Goal: Task Accomplishment & Management: Use online tool/utility

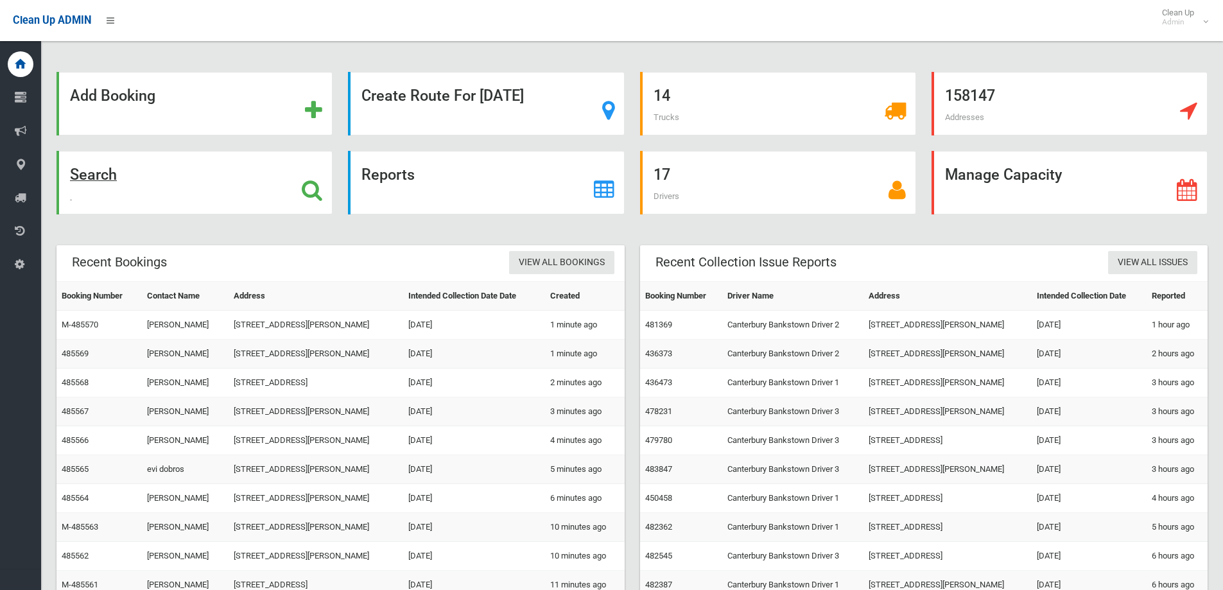
click at [171, 211] on div "Search" at bounding box center [194, 183] width 276 height 64
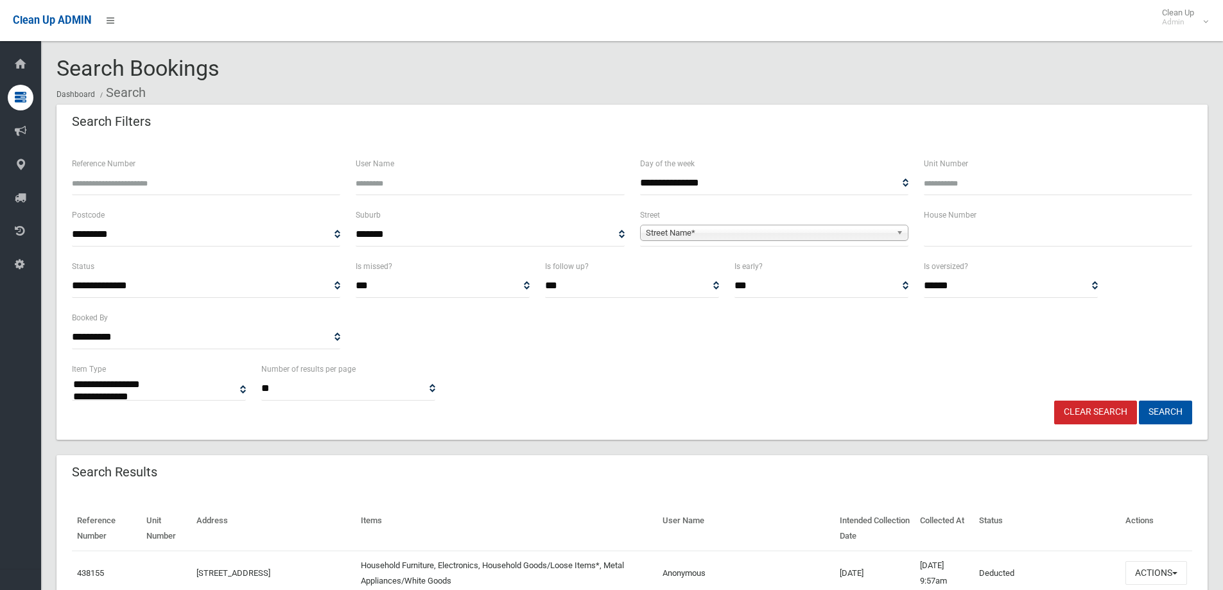
select select
click at [942, 232] on input "text" at bounding box center [1058, 235] width 268 height 24
type input "***"
click at [843, 235] on span "Street Name*" at bounding box center [768, 232] width 245 height 15
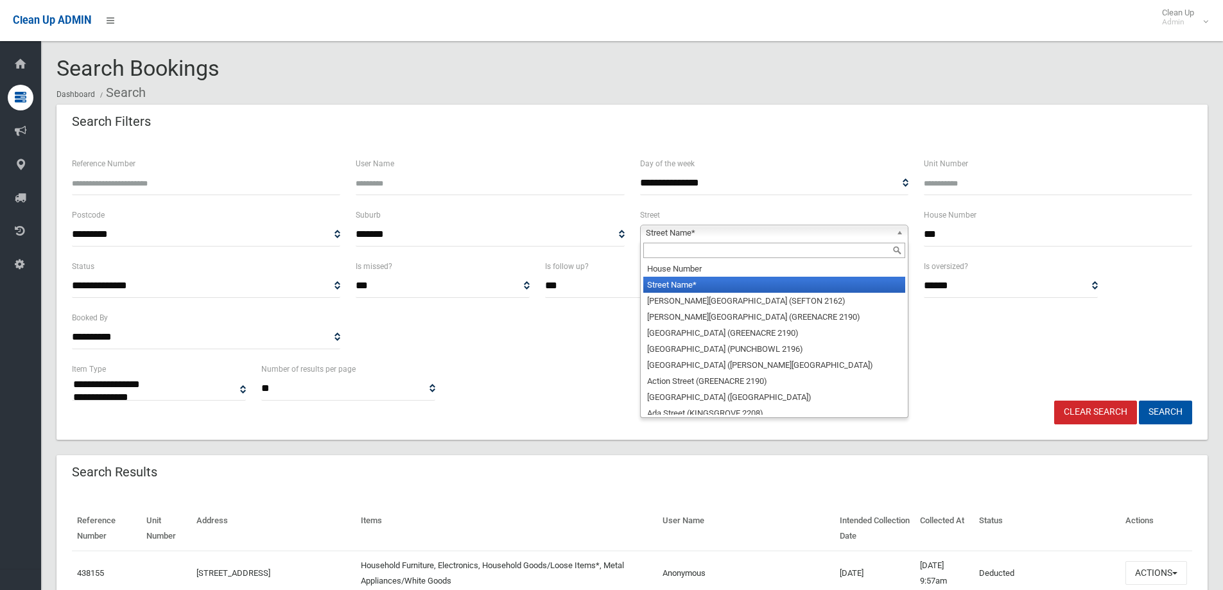
click at [838, 252] on input "text" at bounding box center [774, 250] width 262 height 15
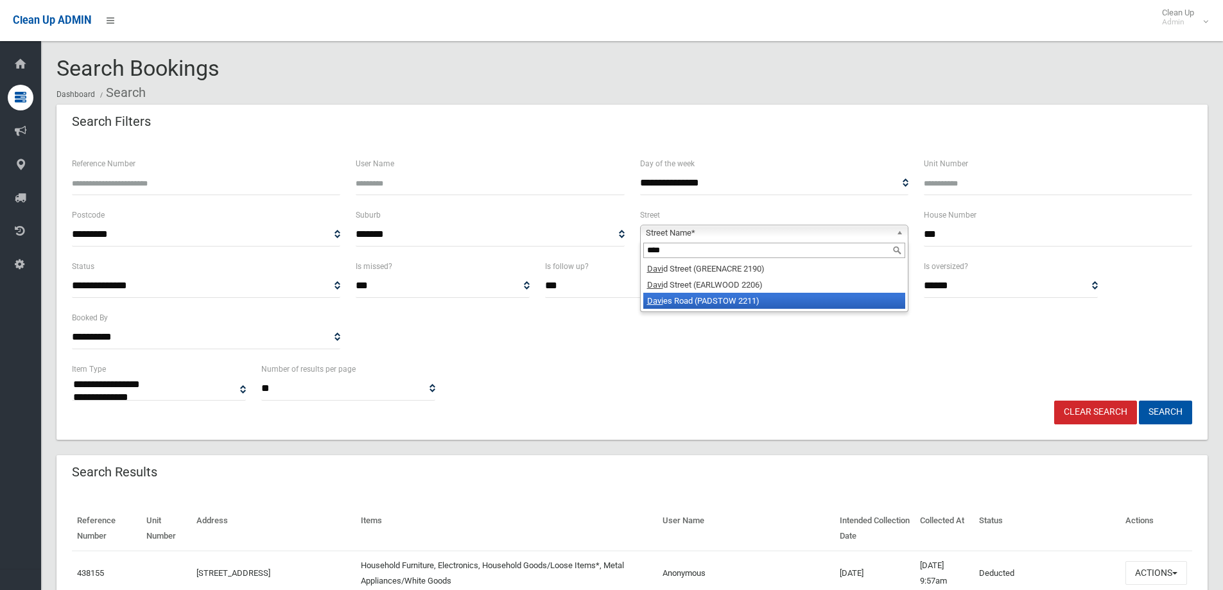
type input "****"
click at [824, 298] on li "Davi es Road (PADSTOW 2211)" at bounding box center [774, 301] width 262 height 16
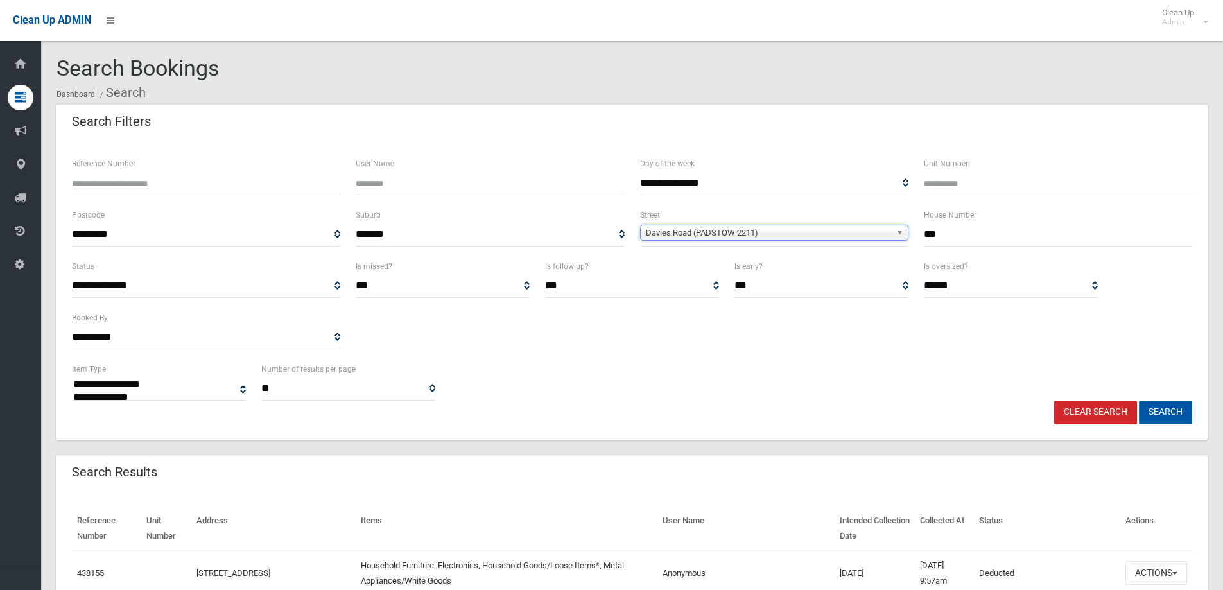
click at [1175, 404] on button "Search" at bounding box center [1165, 413] width 53 height 24
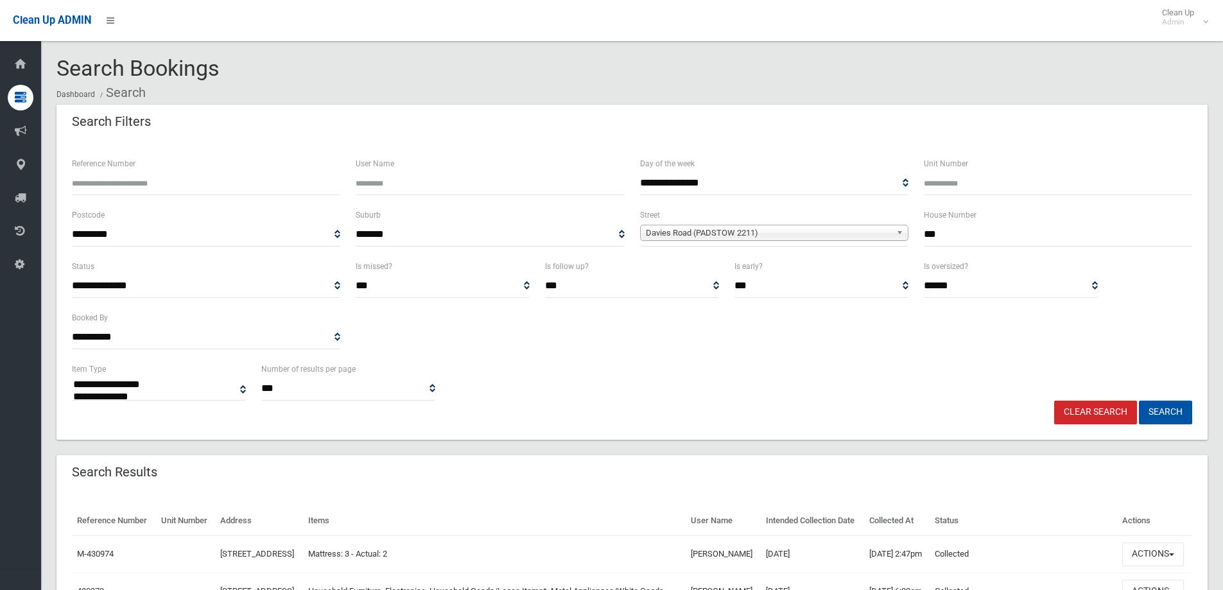
select select
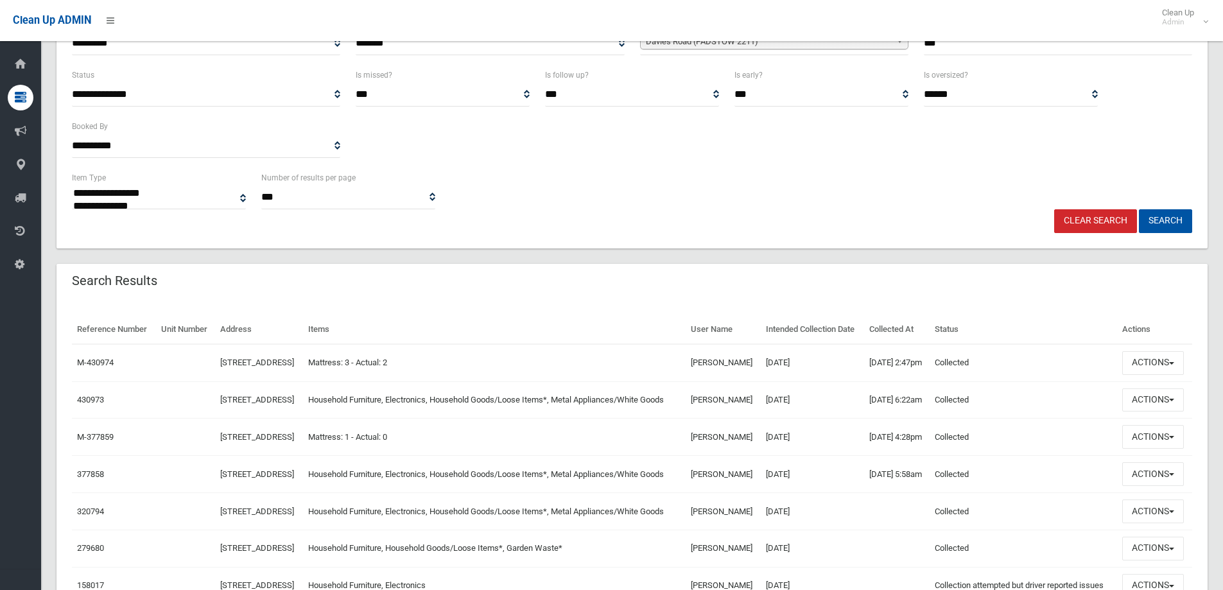
scroll to position [193, 0]
click at [1141, 411] on button "Actions" at bounding box center [1153, 399] width 62 height 24
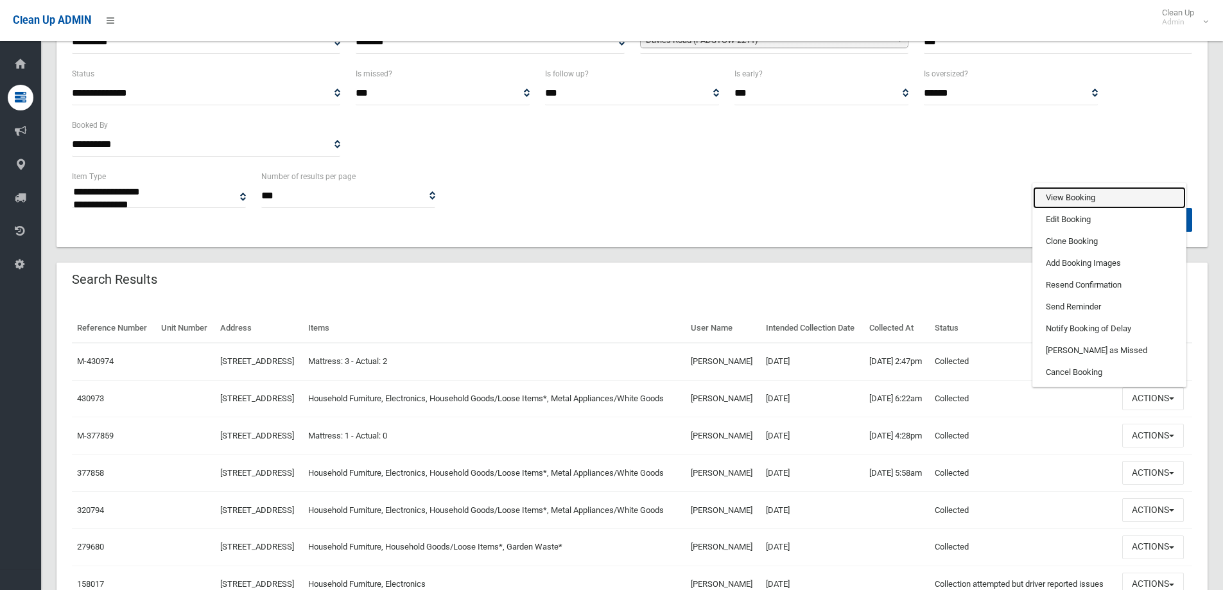
click at [1108, 209] on link "View Booking" at bounding box center [1109, 198] width 153 height 22
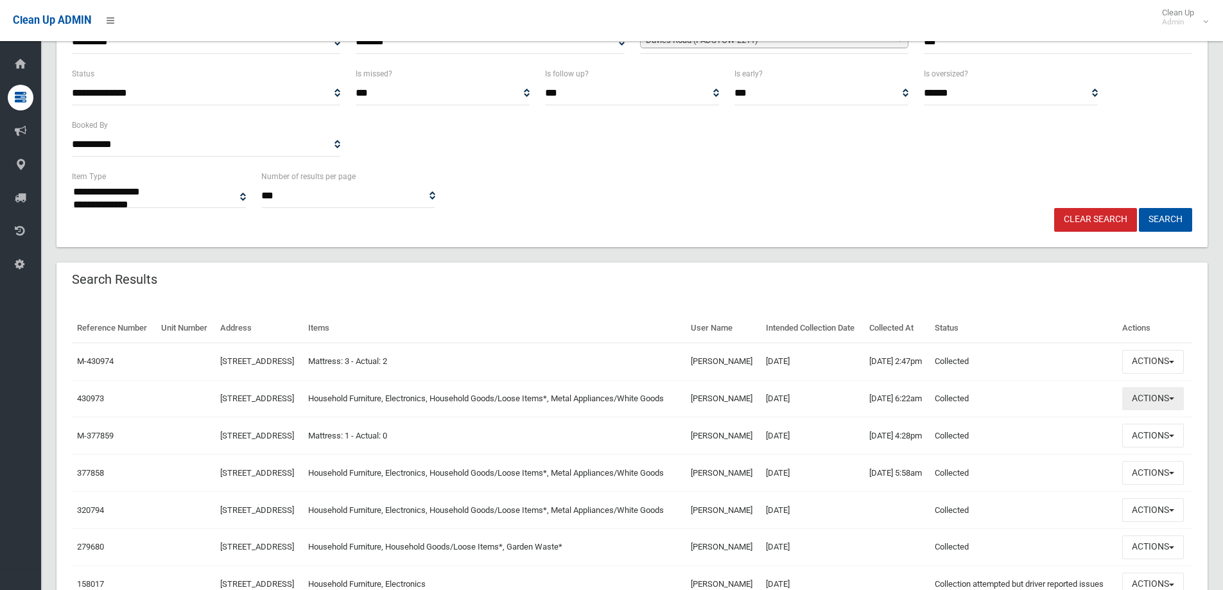
click at [1172, 411] on button "Actions" at bounding box center [1153, 399] width 62 height 24
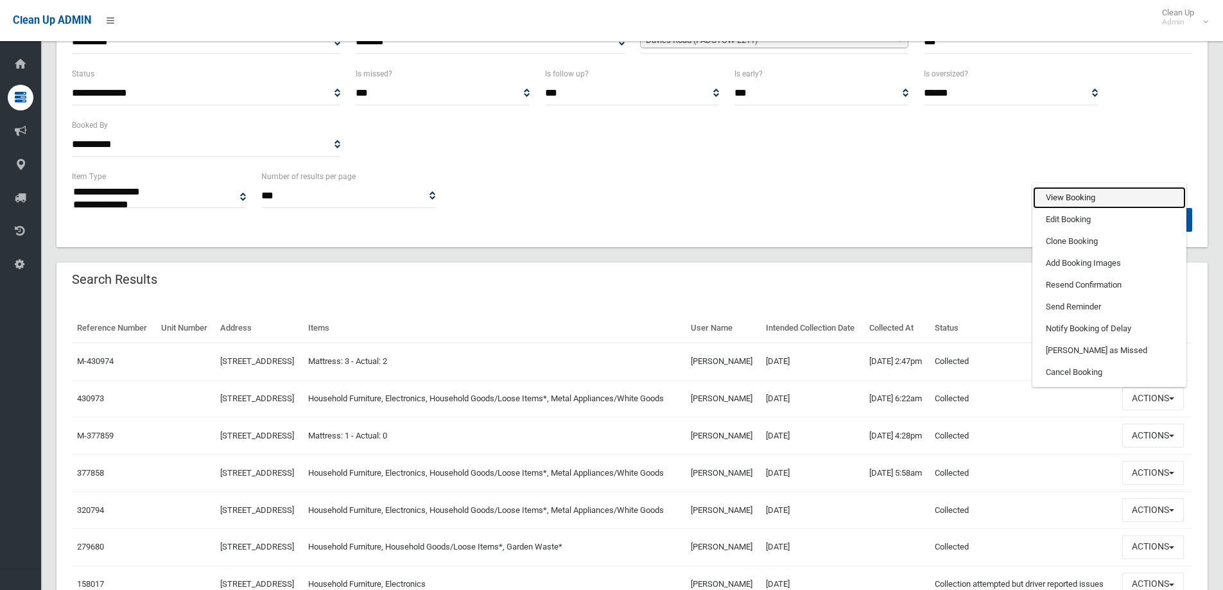
click at [1089, 209] on link "View Booking" at bounding box center [1109, 198] width 153 height 22
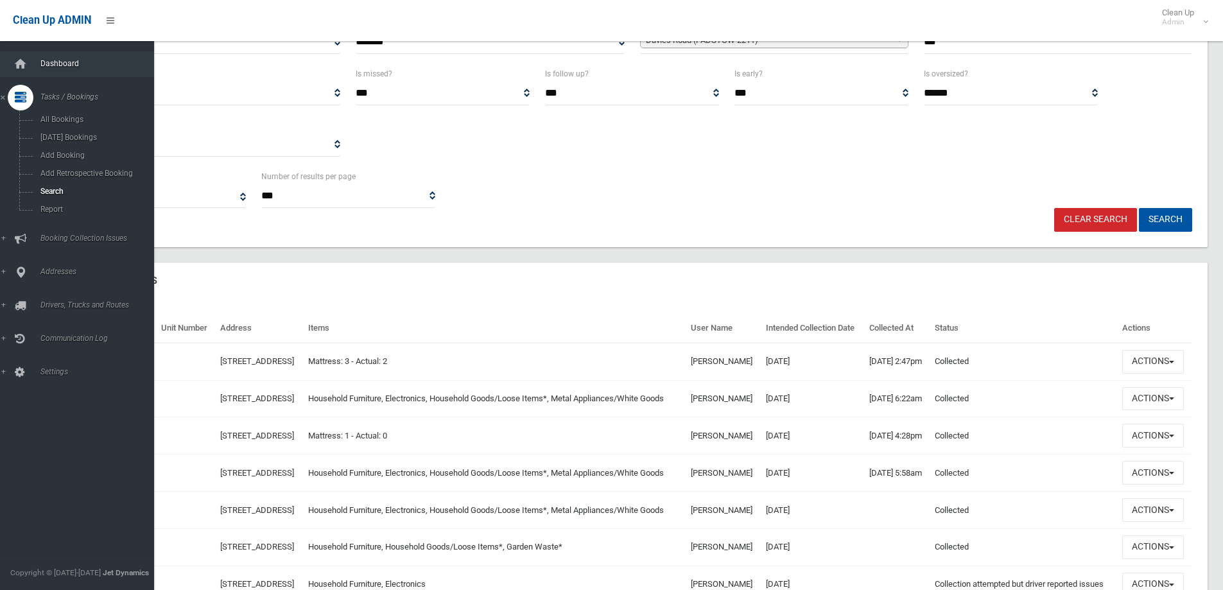
click at [49, 56] on link "Dashboard" at bounding box center [82, 64] width 164 height 26
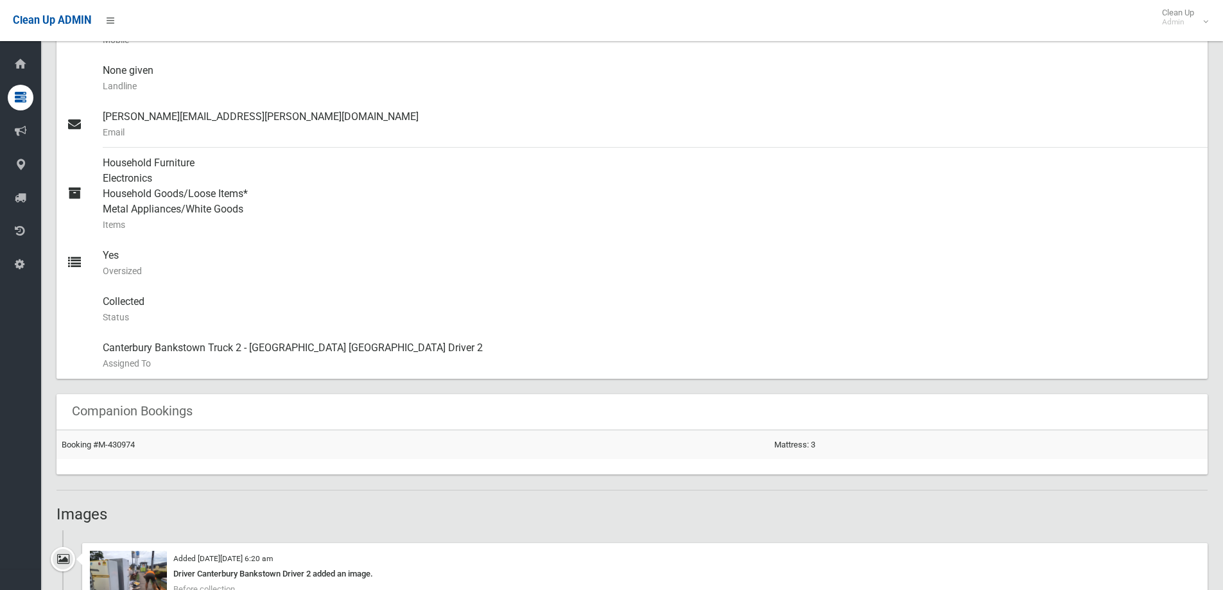
scroll to position [642, 0]
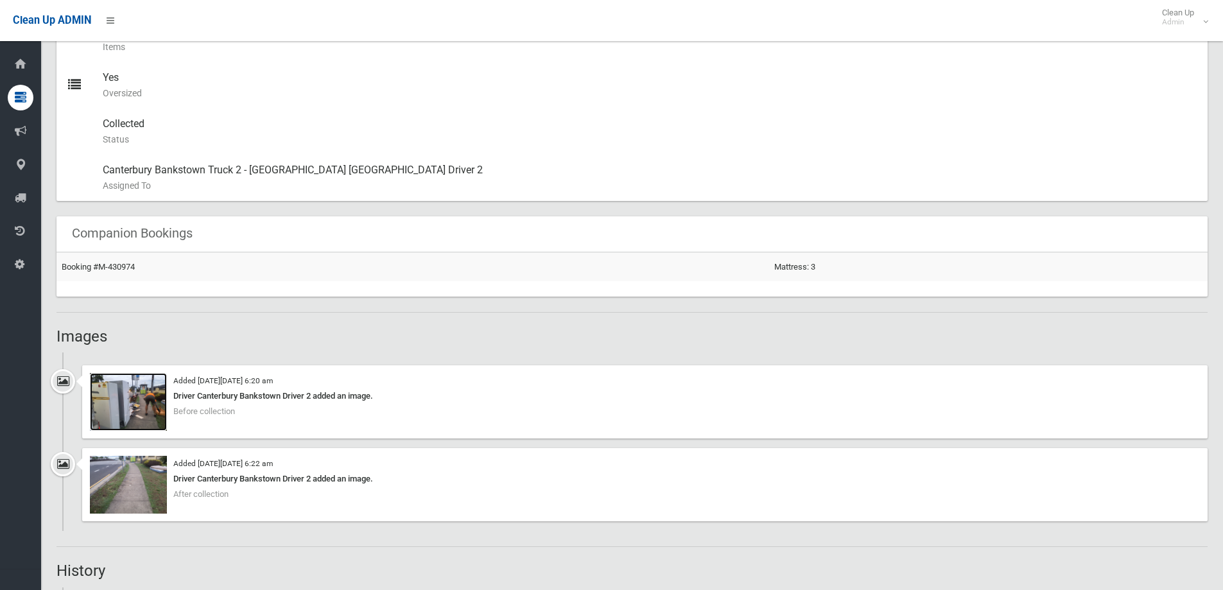
click at [128, 410] on img at bounding box center [128, 402] width 77 height 58
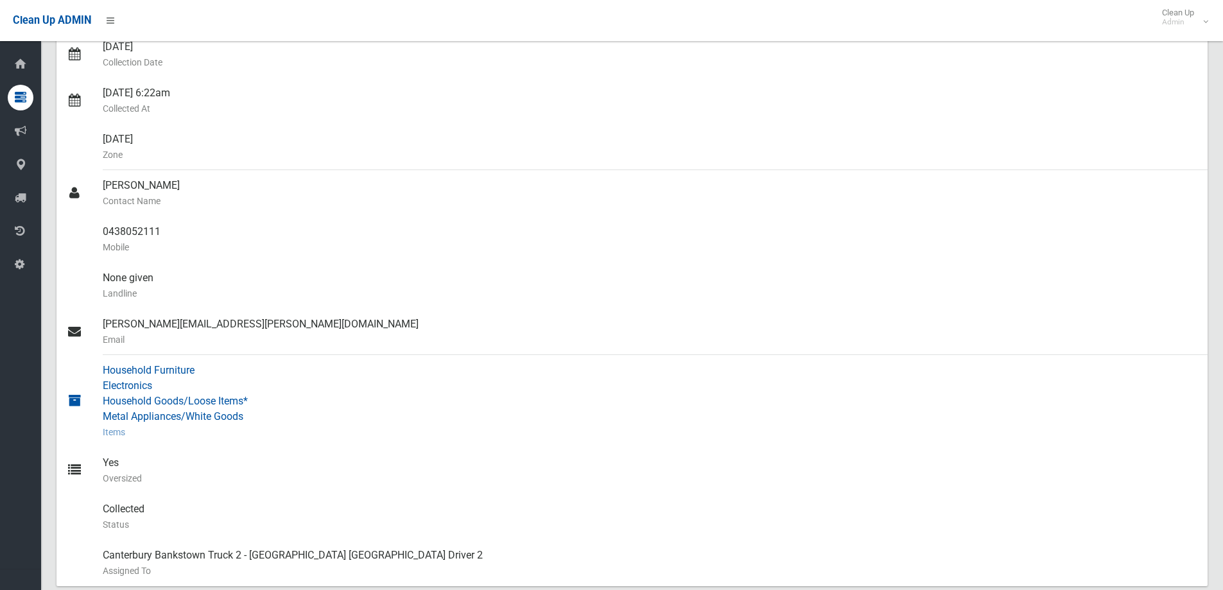
scroll to position [0, 0]
